Goal: Transaction & Acquisition: Purchase product/service

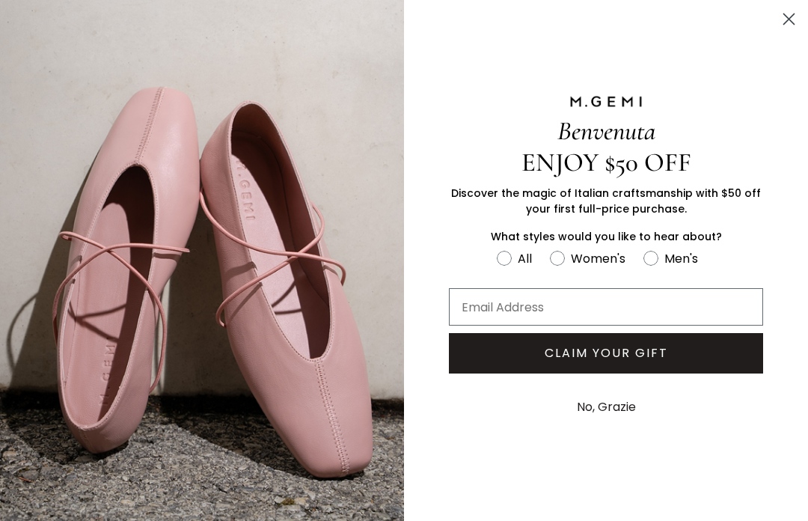
click at [34, 58] on img "FULLSCREEN Form" at bounding box center [202, 260] width 404 height 521
click at [801, 13] on icon "Close dialog" at bounding box center [789, 19] width 26 height 26
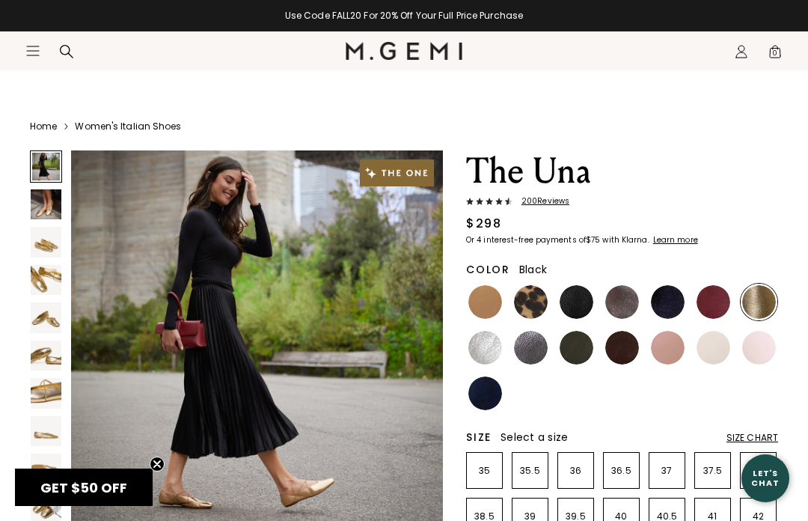
click at [573, 299] on img at bounding box center [577, 302] width 34 height 34
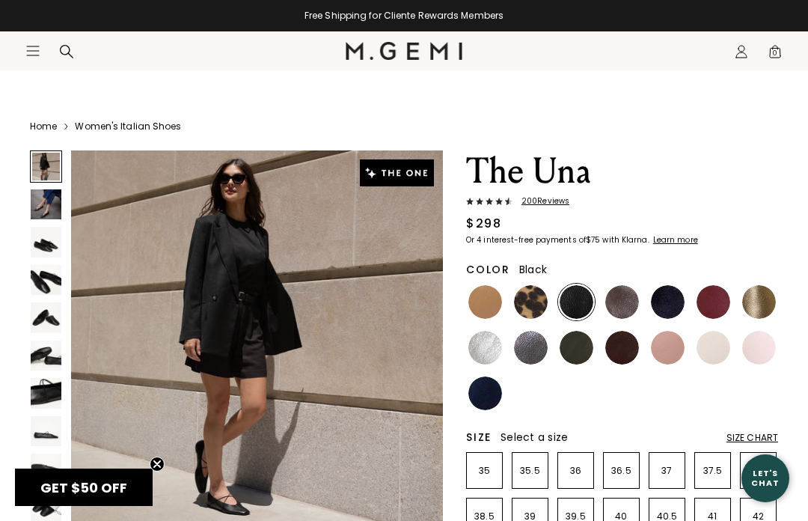
click at [40, 294] on img at bounding box center [46, 280] width 31 height 31
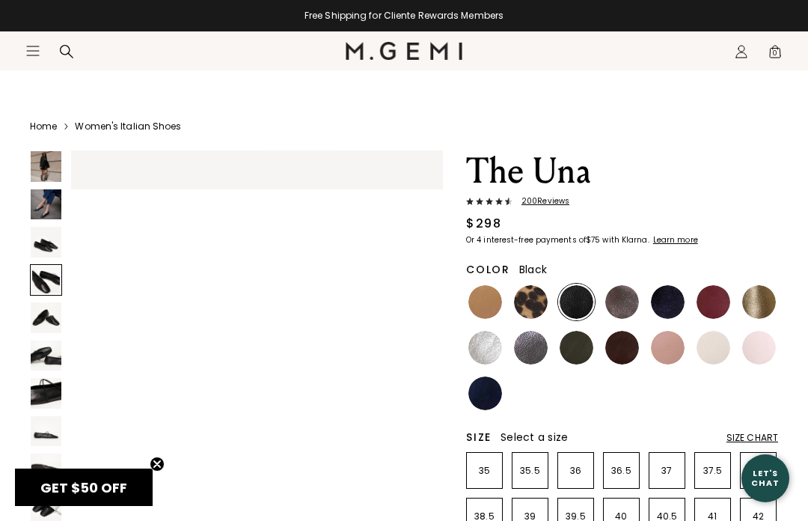
scroll to position [1161, 0]
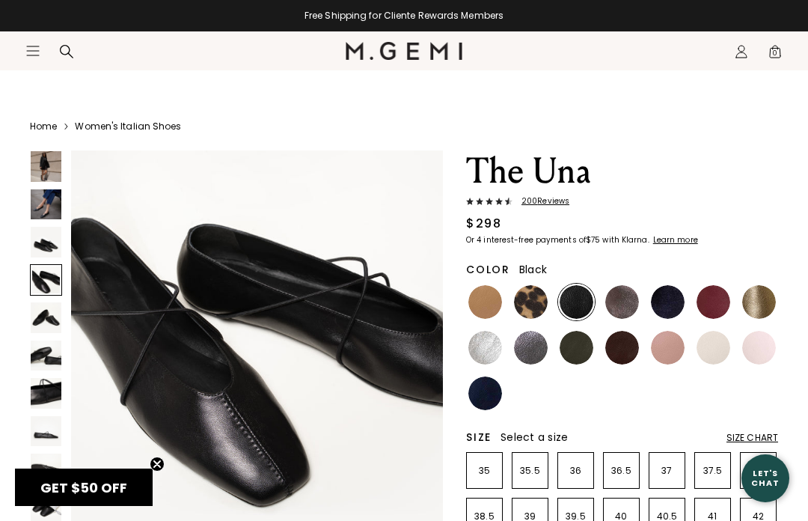
click at [46, 215] on img at bounding box center [46, 204] width 31 height 31
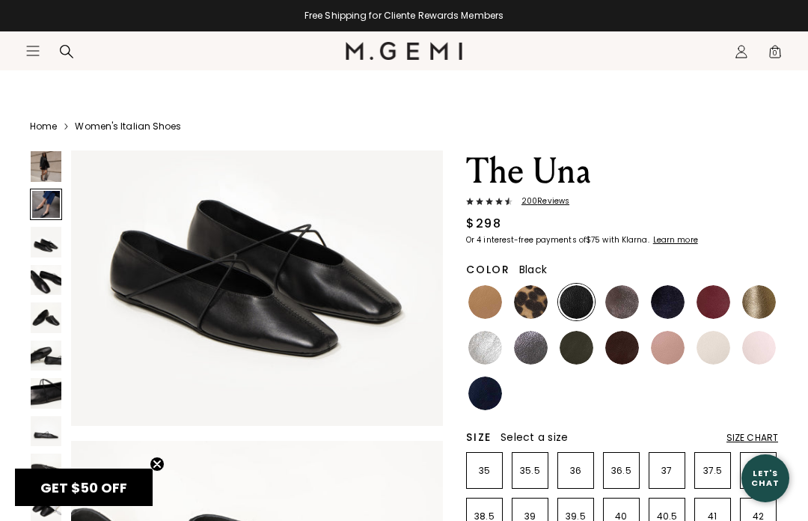
scroll to position [387, 0]
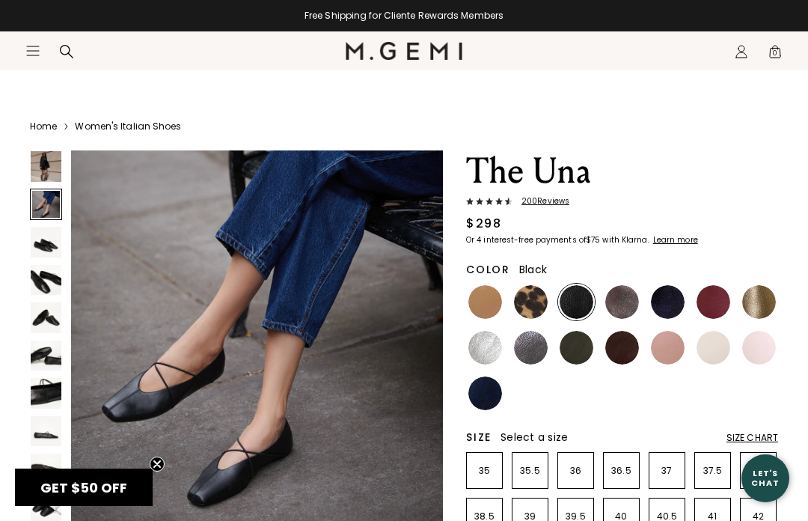
click at [34, 173] on img at bounding box center [46, 166] width 31 height 31
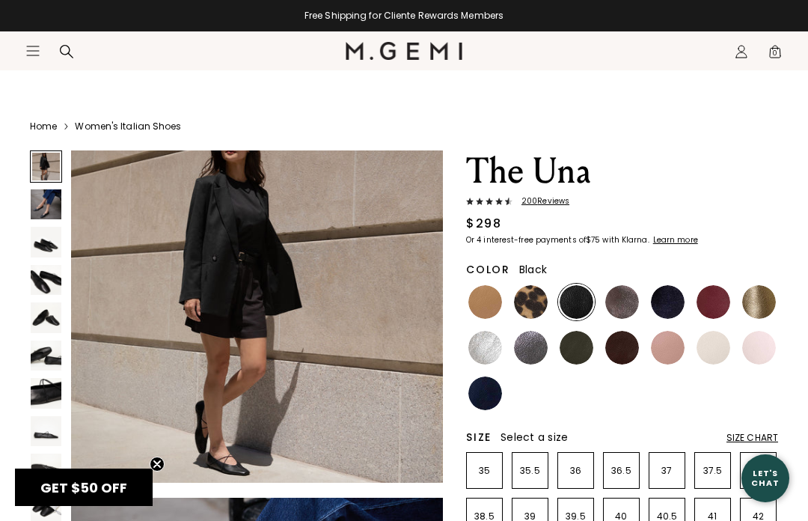
scroll to position [0, 0]
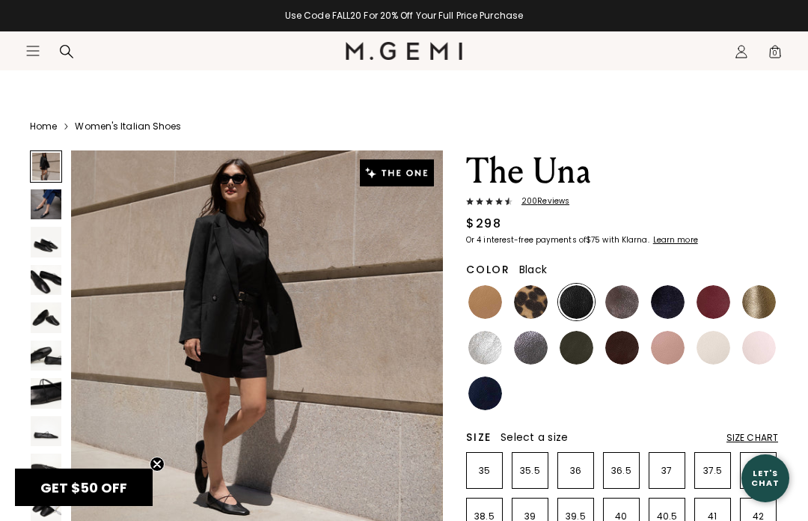
click at [43, 218] on img at bounding box center [46, 204] width 31 height 31
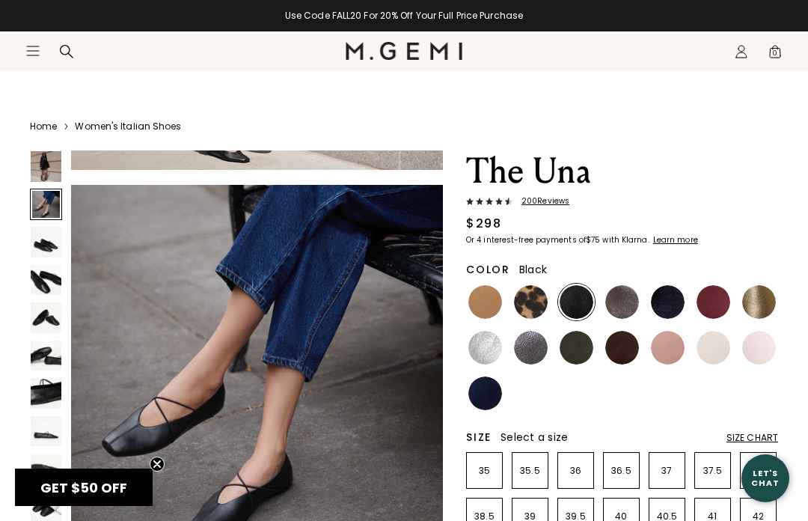
scroll to position [387, 0]
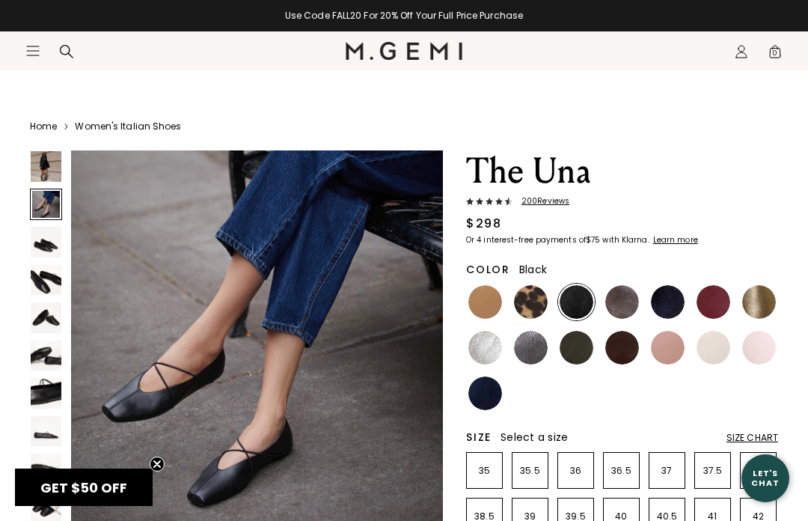
click at [537, 200] on span "200 Review s" at bounding box center [541, 201] width 57 height 9
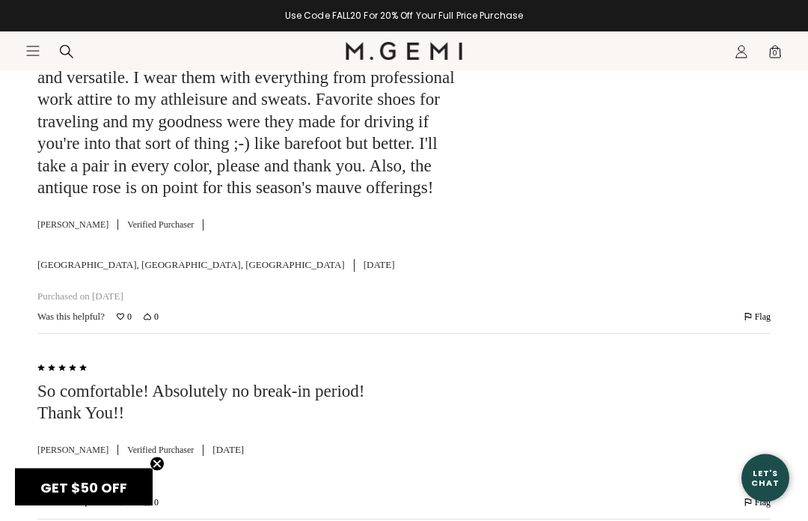
scroll to position [3517, 0]
